Goal: Task Accomplishment & Management: Manage account settings

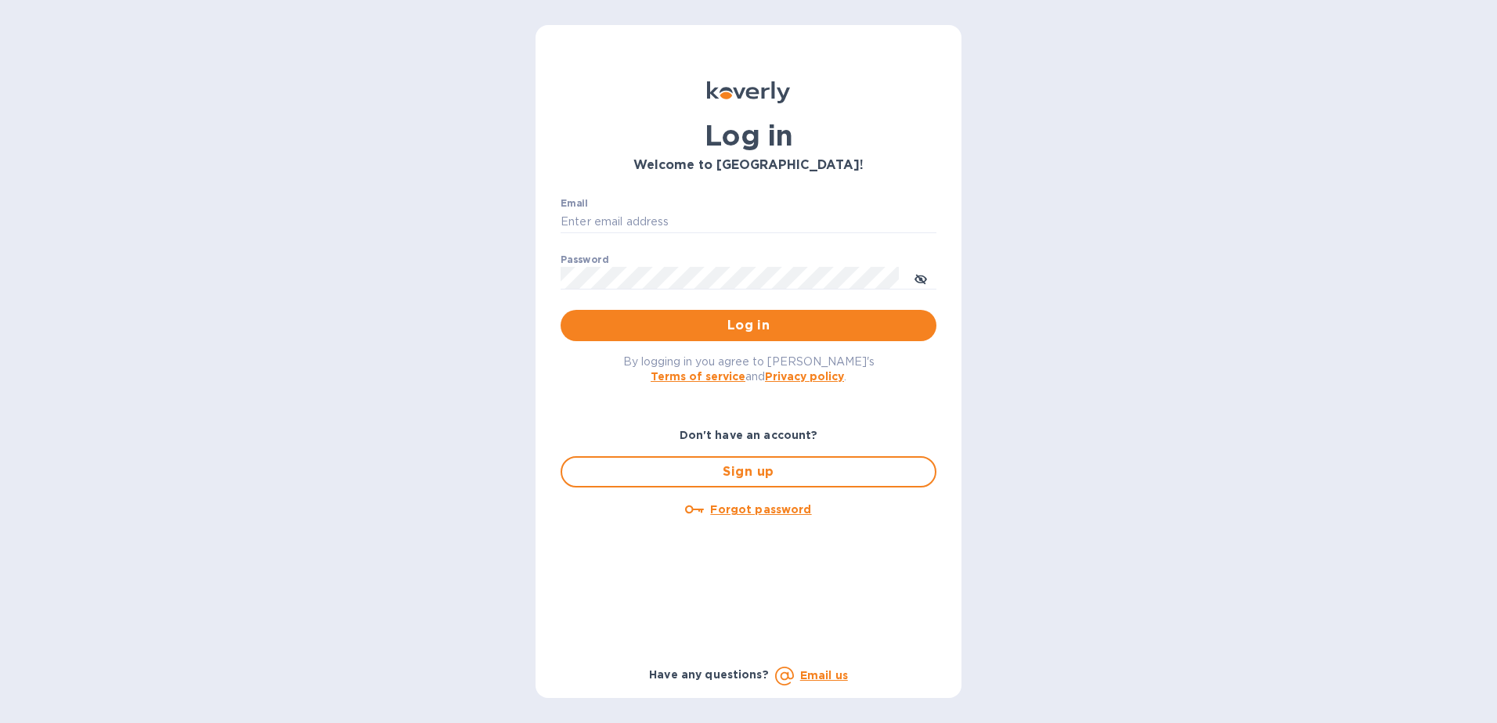
type input "[EMAIL_ADDRESS][DOMAIN_NAME]"
click at [681, 343] on div "By logging in you agree to [PERSON_NAME]'s Terms of service and Privacy policy ." at bounding box center [748, 368] width 401 height 55
drag, startPoint x: 681, startPoint y: 343, endPoint x: 673, endPoint y: 332, distance: 13.5
click at [673, 332] on span "Log in" at bounding box center [748, 325] width 351 height 19
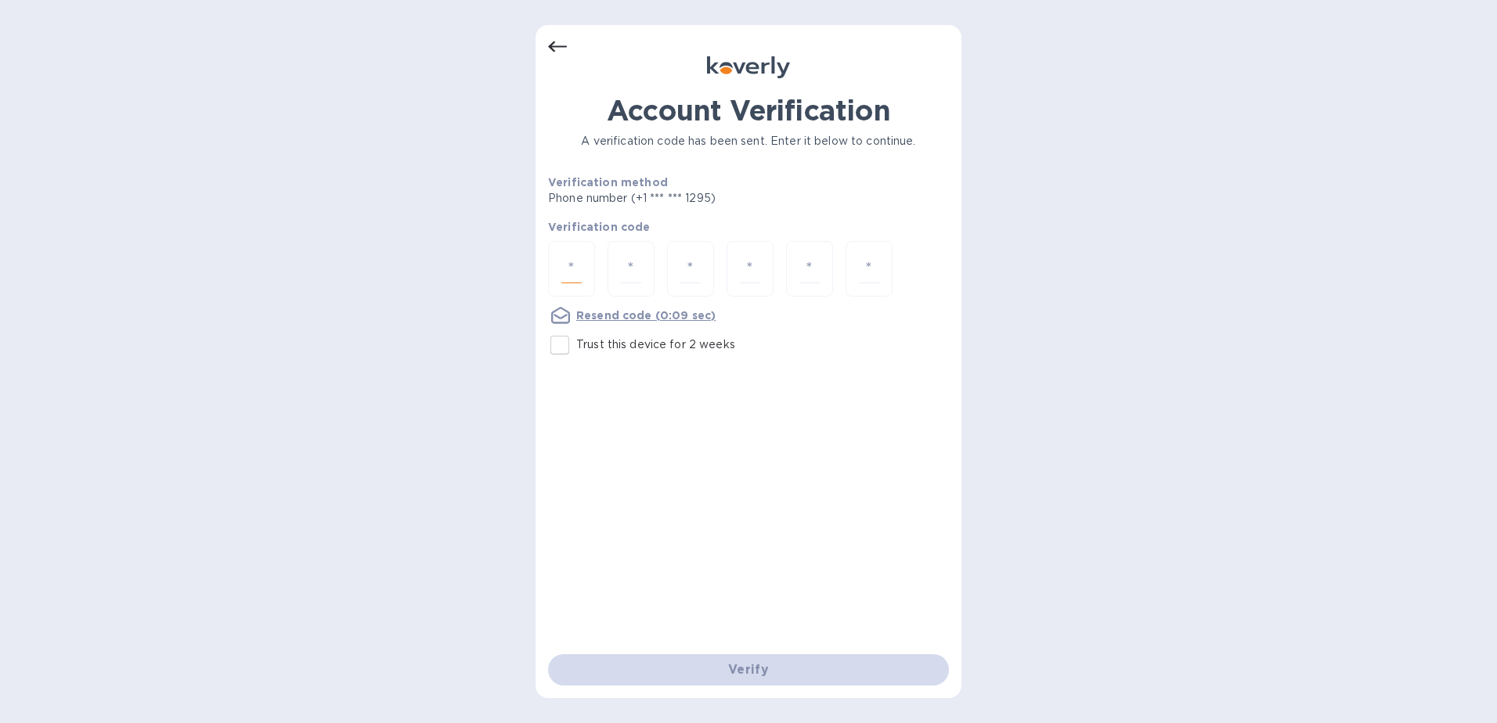
click at [573, 263] on input "number" at bounding box center [571, 268] width 20 height 29
type input "7"
type input "3"
type input "9"
type input "0"
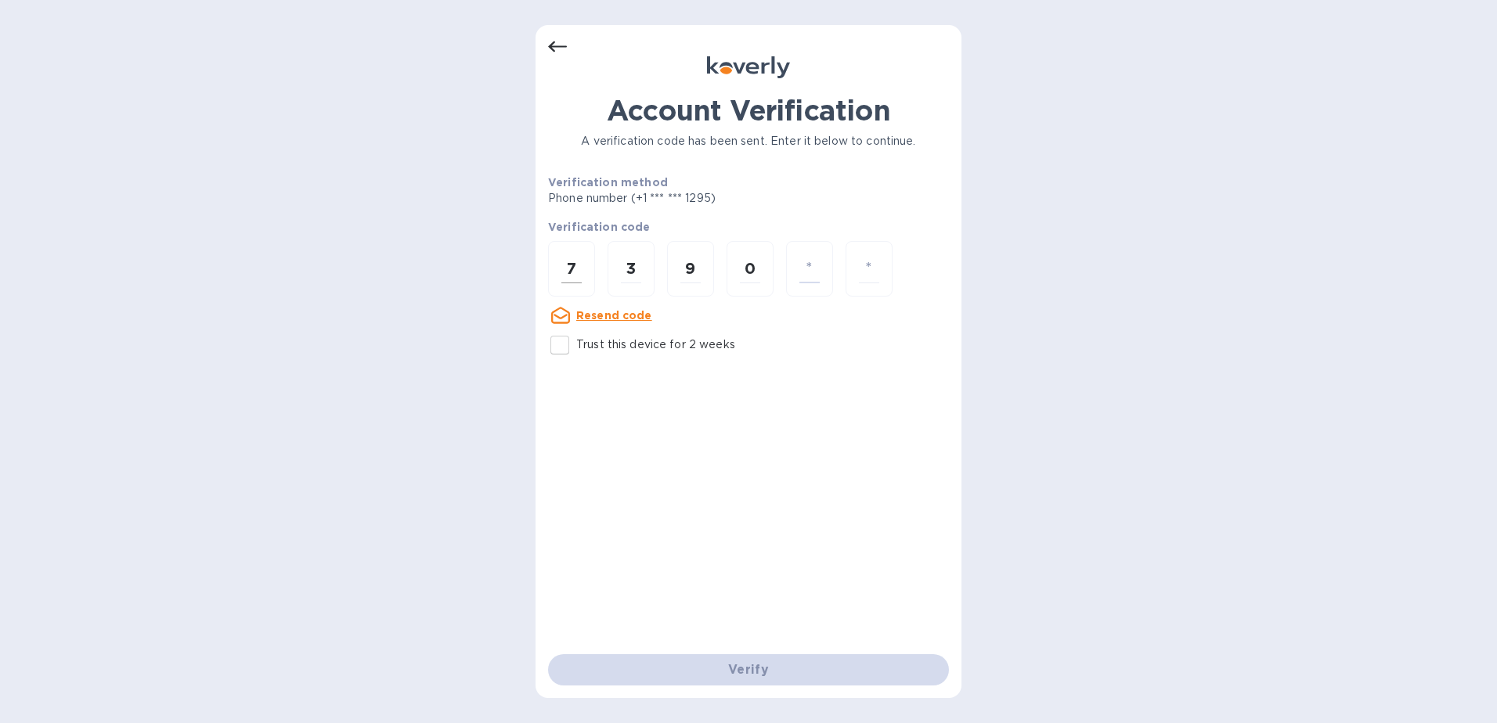
type input "8"
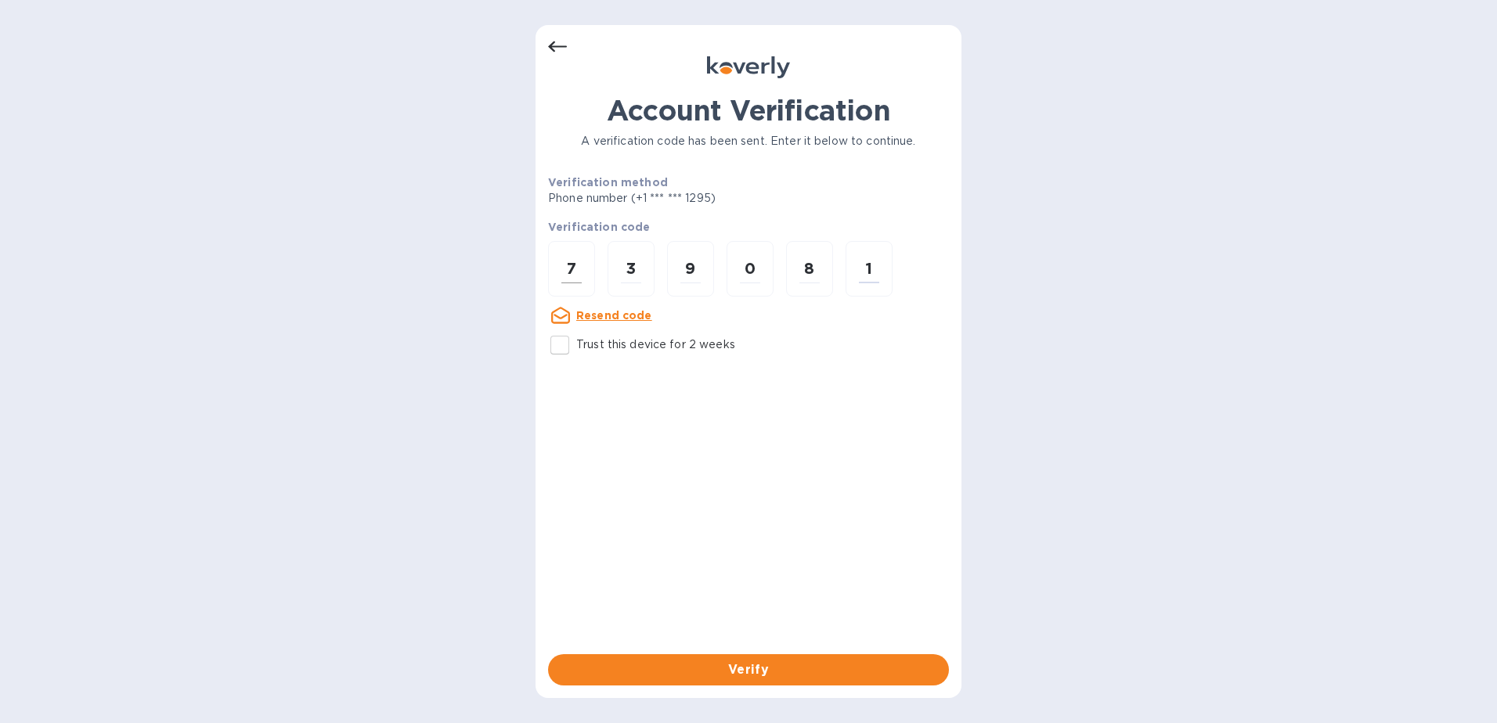
type input "1"
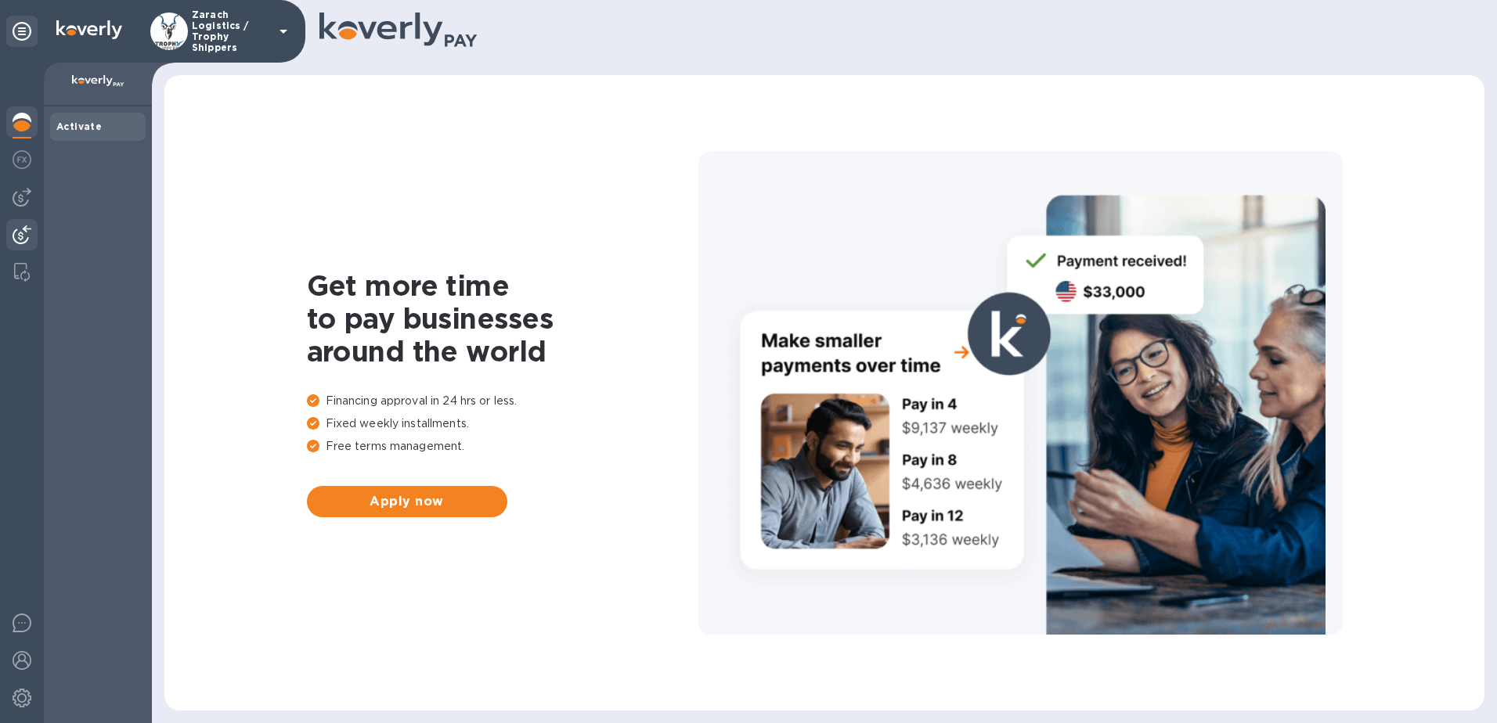
click at [16, 227] on img at bounding box center [22, 234] width 19 height 19
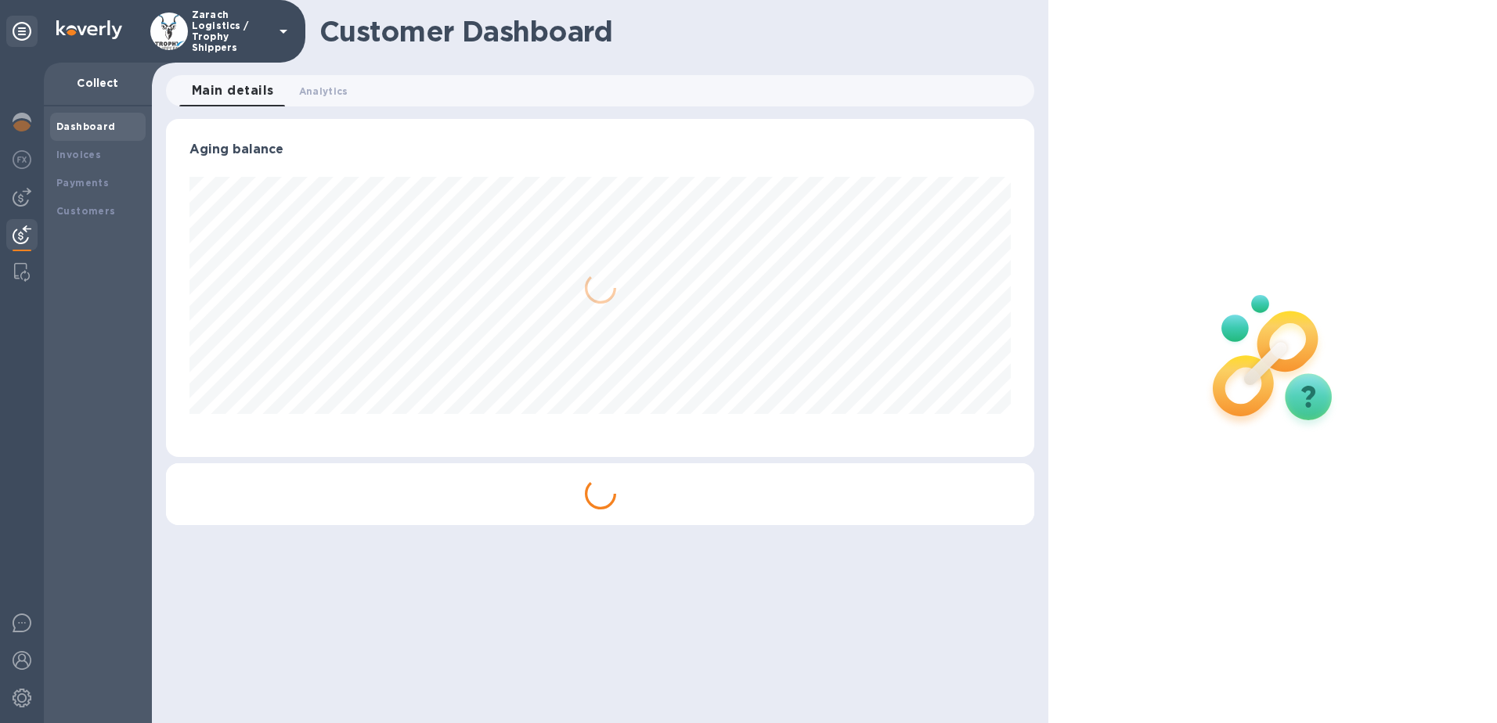
scroll to position [338, 869]
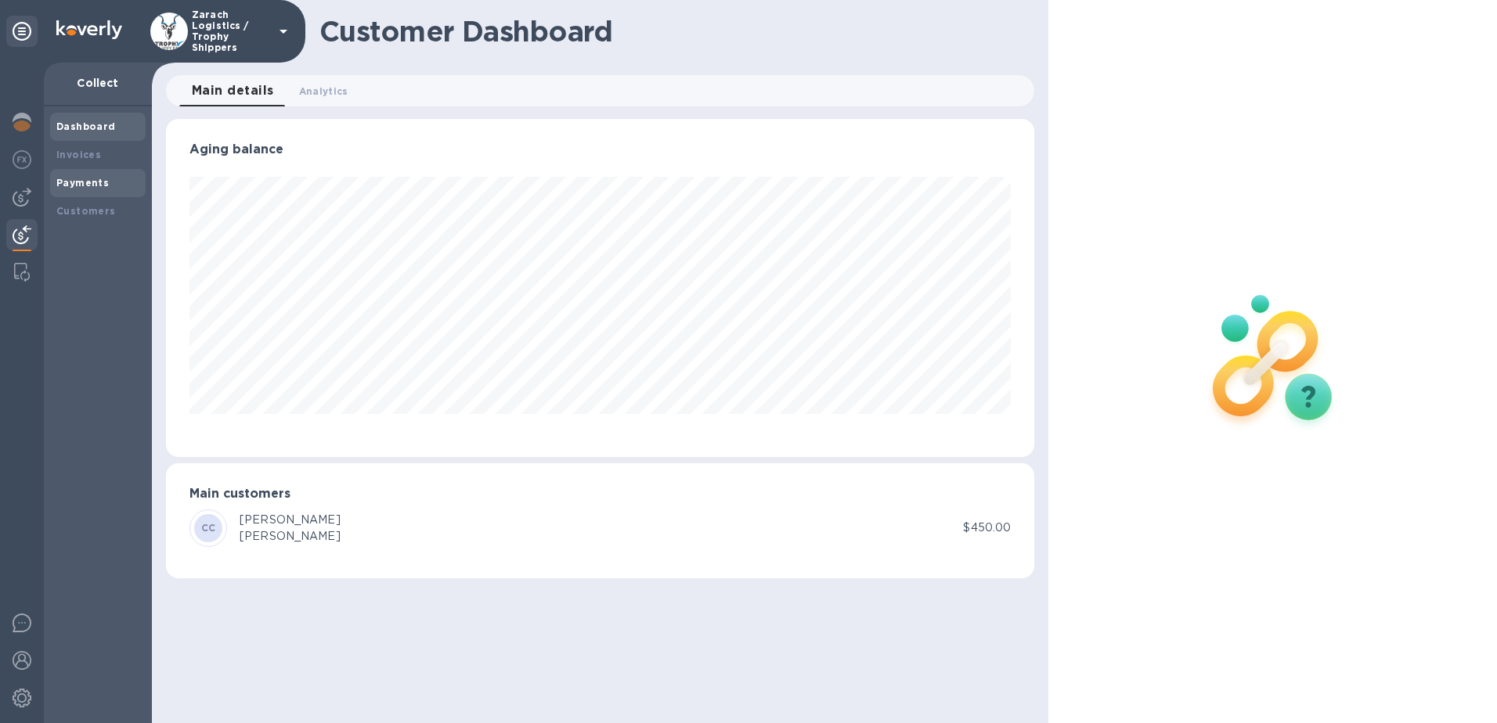
click at [77, 177] on b "Payments" at bounding box center [82, 183] width 52 height 12
